Goal: Check status: Check status

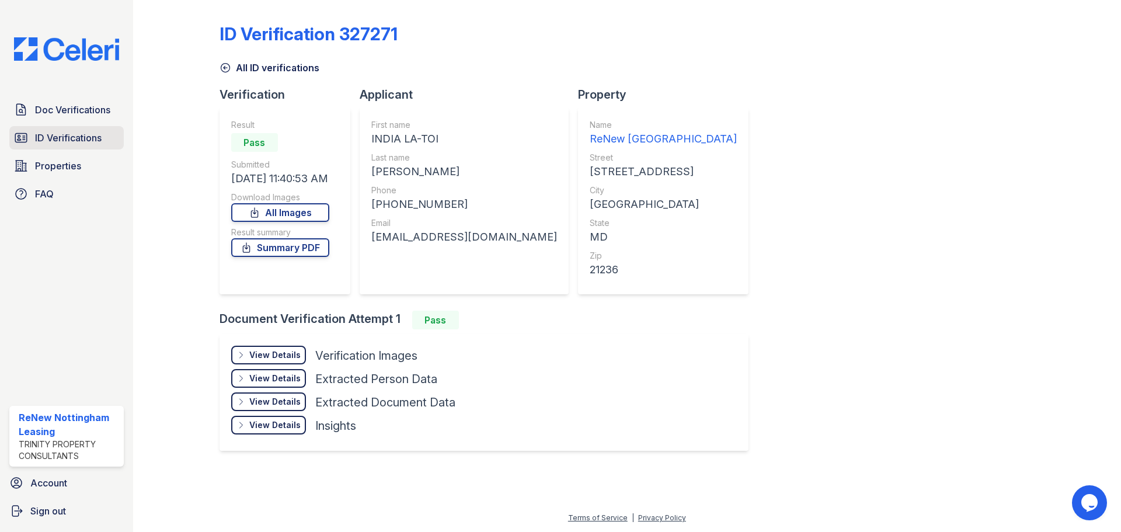
click at [68, 134] on span "ID Verifications" at bounding box center [68, 138] width 67 height 14
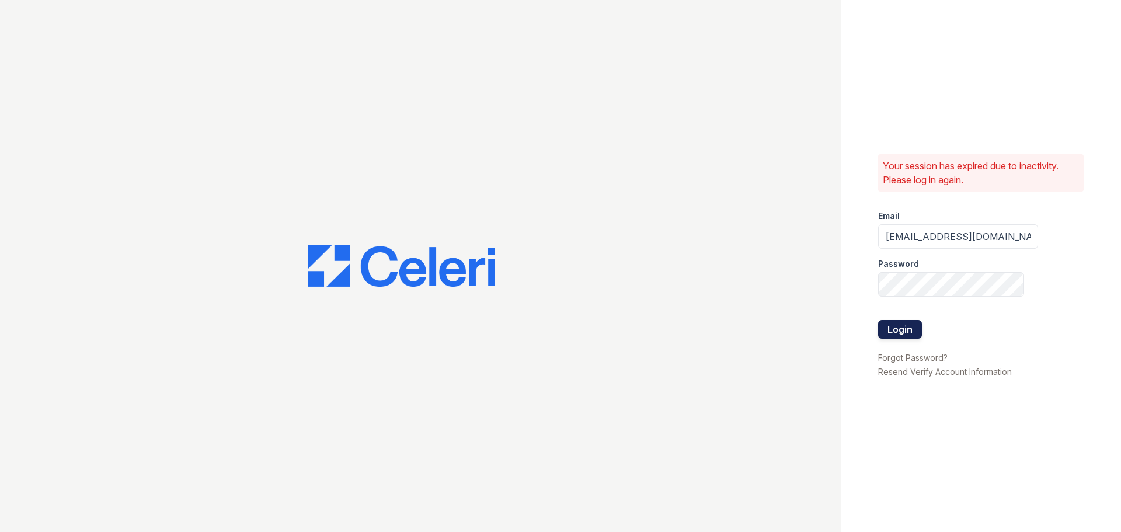
click at [901, 319] on form "Email renewnottingham@trinity-pm.com Password Login" at bounding box center [958, 275] width 160 height 149
click at [905, 329] on button "Login" at bounding box center [900, 329] width 44 height 19
